Goal: Check status: Check status

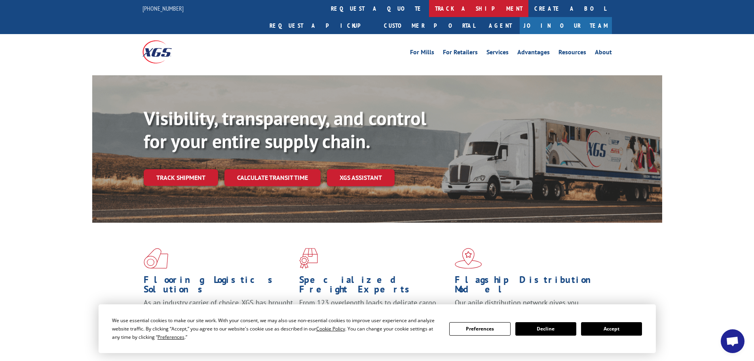
click at [429, 8] on link "track a shipment" at bounding box center [478, 8] width 99 height 17
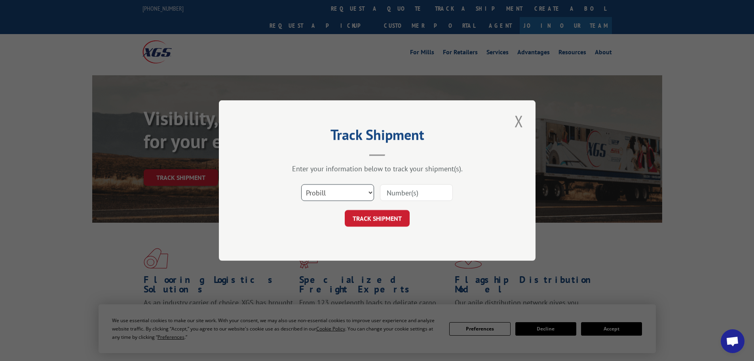
click at [347, 194] on select "Select category... Probill BOL PO" at bounding box center [337, 192] width 73 height 17
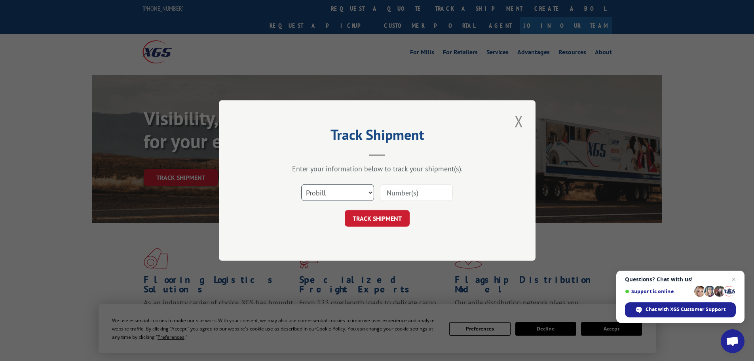
select select "bol"
click at [301, 184] on select "Select category... Probill BOL PO" at bounding box center [337, 192] width 73 height 17
click at [399, 192] on input at bounding box center [416, 192] width 73 height 17
paste input "4846604"
type input "4846604"
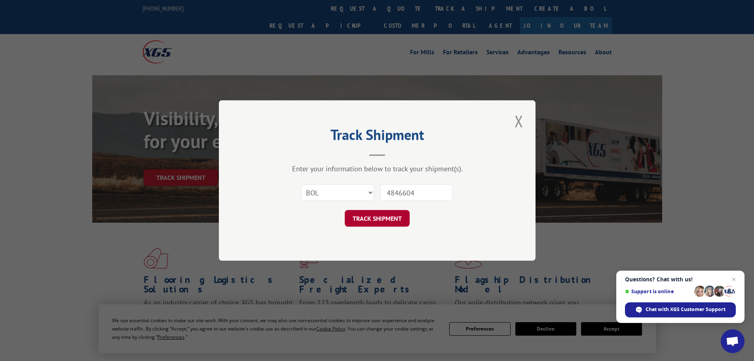
click at [385, 211] on button "TRACK SHIPMENT" at bounding box center [377, 218] width 65 height 17
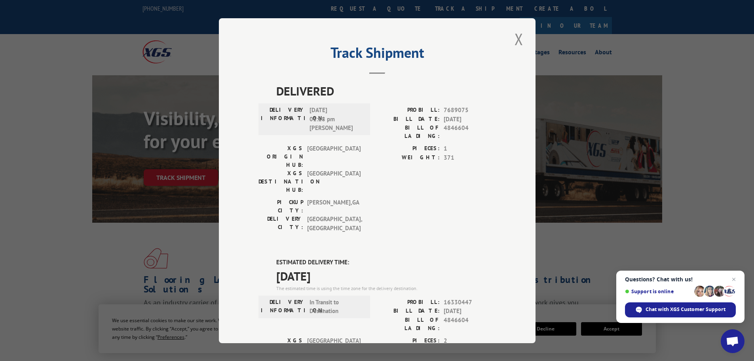
scroll to position [162, 0]
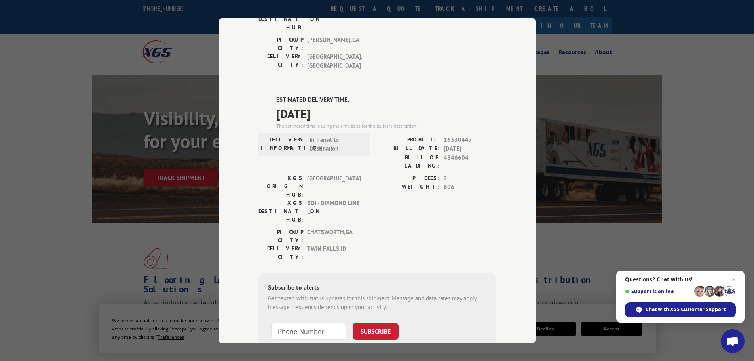
click at [41, 254] on div "Track Shipment DELIVERED DELIVERY INFORMATION: [DATE] 01:18 pm [PERSON_NAME]: 7…" at bounding box center [377, 180] width 754 height 361
drag, startPoint x: 54, startPoint y: 187, endPoint x: 439, endPoint y: 235, distance: 387.7
click at [56, 187] on div "Track Shipment DELIVERED DELIVERY INFORMATION: [DATE] 01:18 pm [PERSON_NAME]: 7…" at bounding box center [377, 180] width 754 height 361
